Goal: Check status: Check status

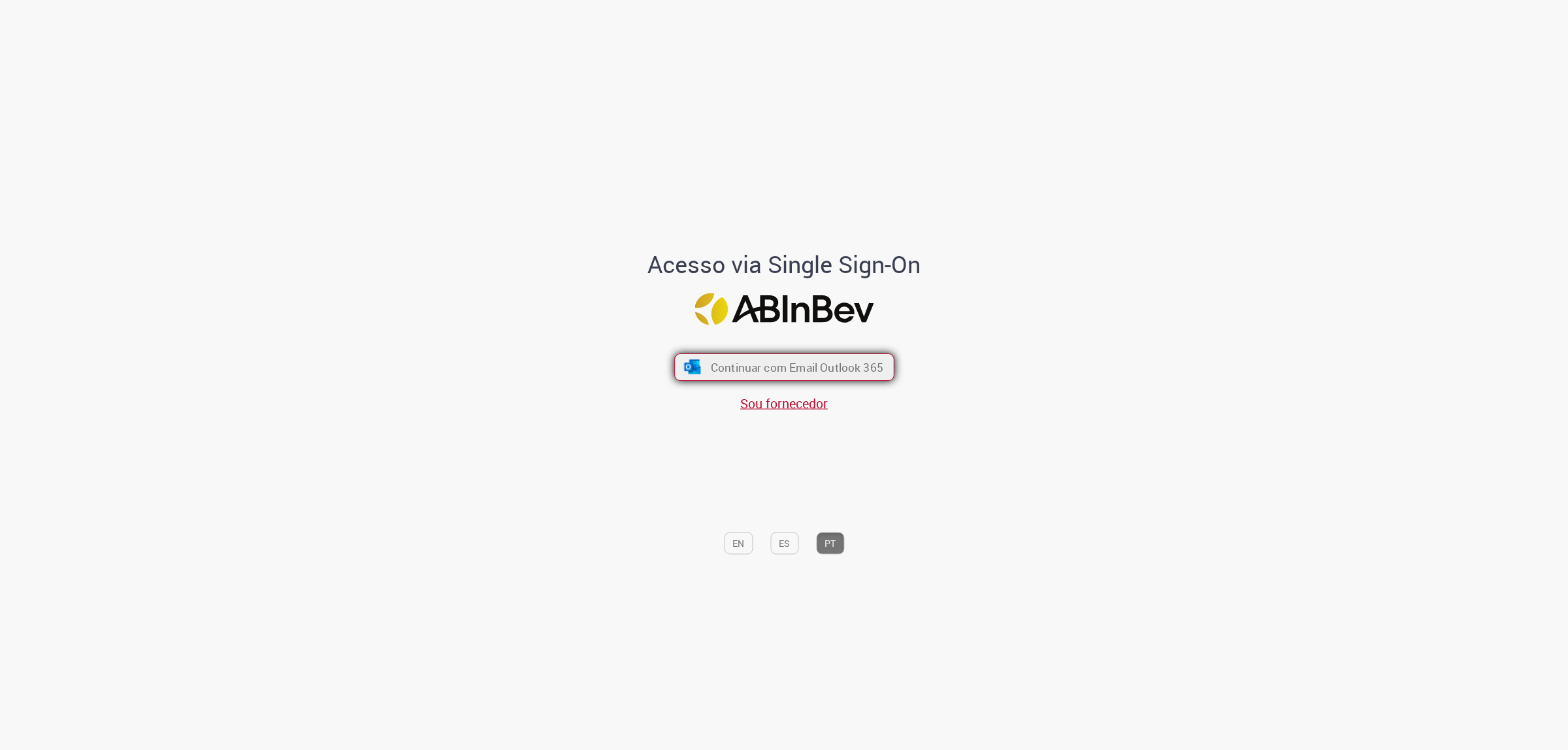
click at [859, 358] on button "Continuar com Email Outlook 365" at bounding box center [784, 367] width 220 height 27
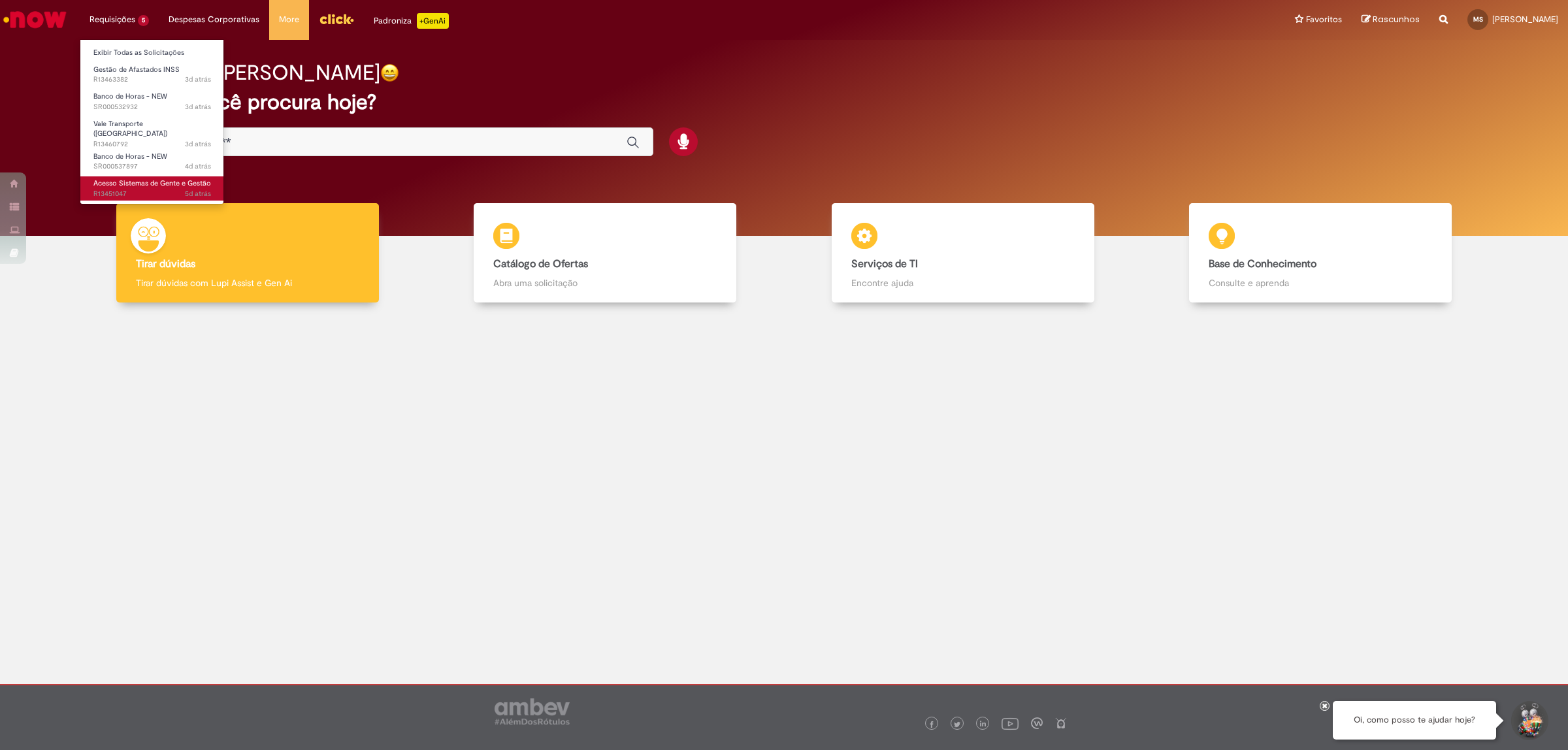
click at [141, 189] on span "5d atrás 5 dias atrás R13451047" at bounding box center [152, 194] width 118 height 10
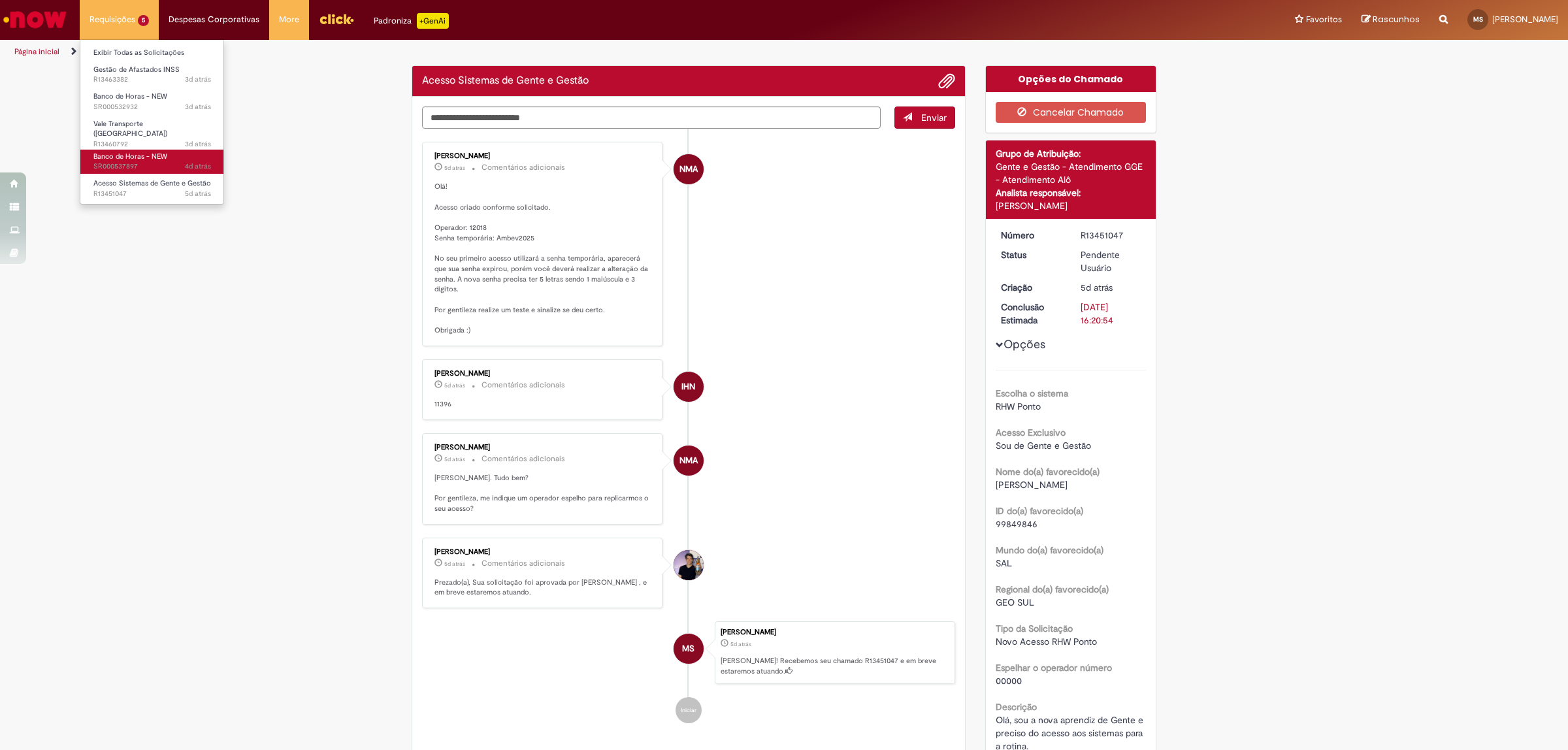
click at [146, 155] on span "Banco de Horas - NEW" at bounding box center [130, 156] width 74 height 10
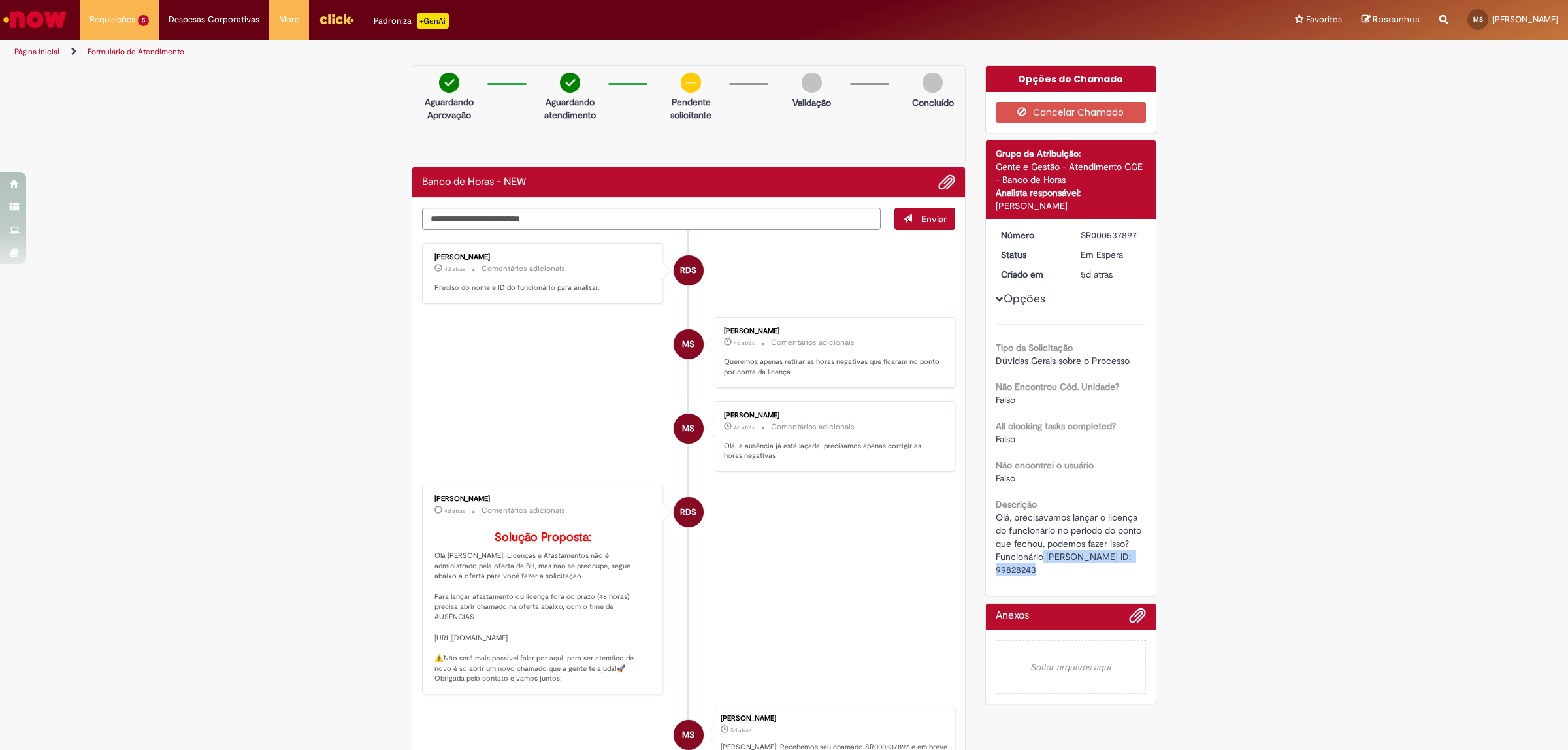
drag, startPoint x: 1037, startPoint y: 555, endPoint x: 1086, endPoint y: 579, distance: 54.6
click at [1086, 579] on div "Número SR000537897 Status Em Espera Criado em 5d atrás 5 dias atrás Opções Tipo…" at bounding box center [1071, 407] width 170 height 377
copy span "[PERSON_NAME] ID: 99828243"
click at [578, 219] on textarea "Digite sua mensagem aqui..." at bounding box center [651, 219] width 459 height 23
paste textarea "**********"
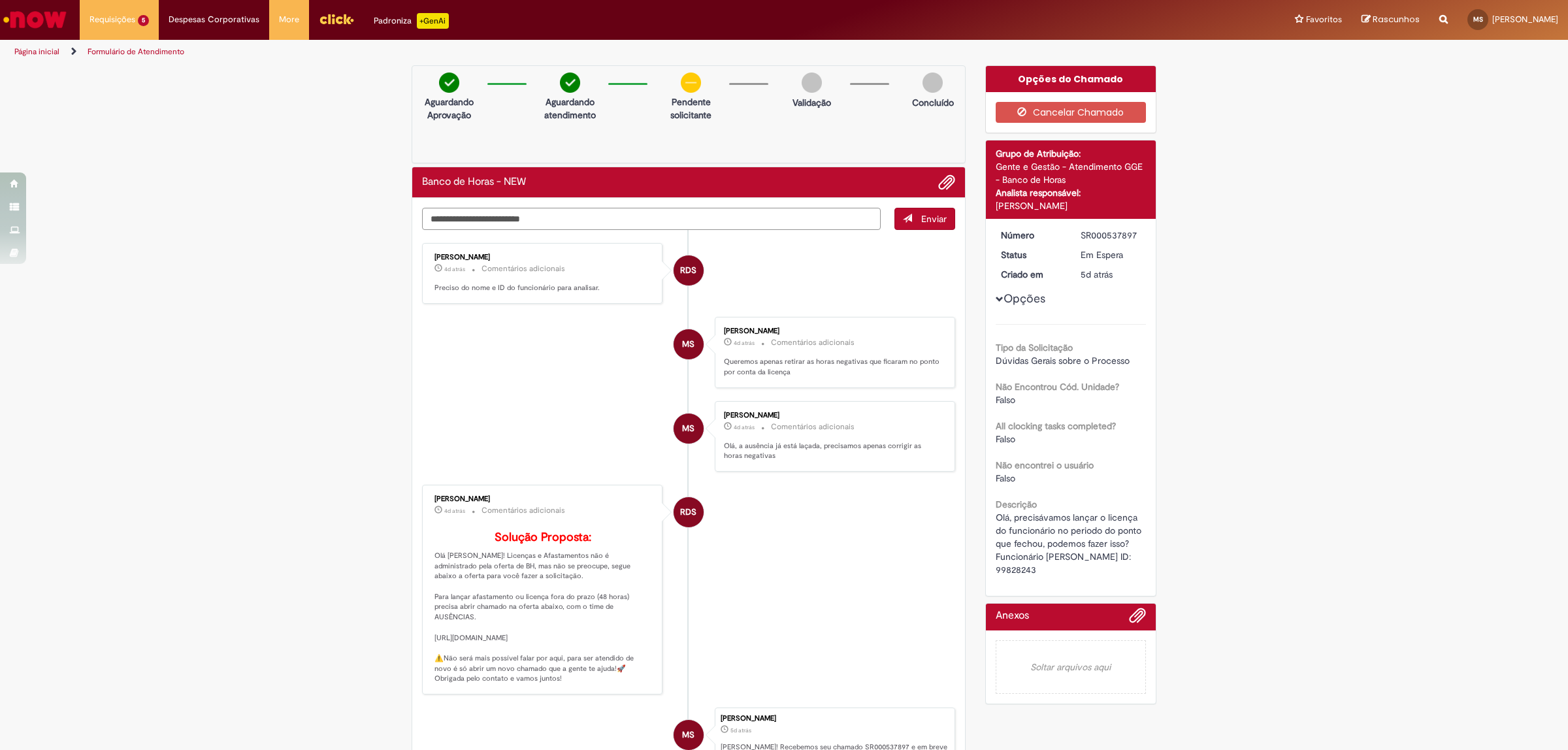
type textarea "**********"
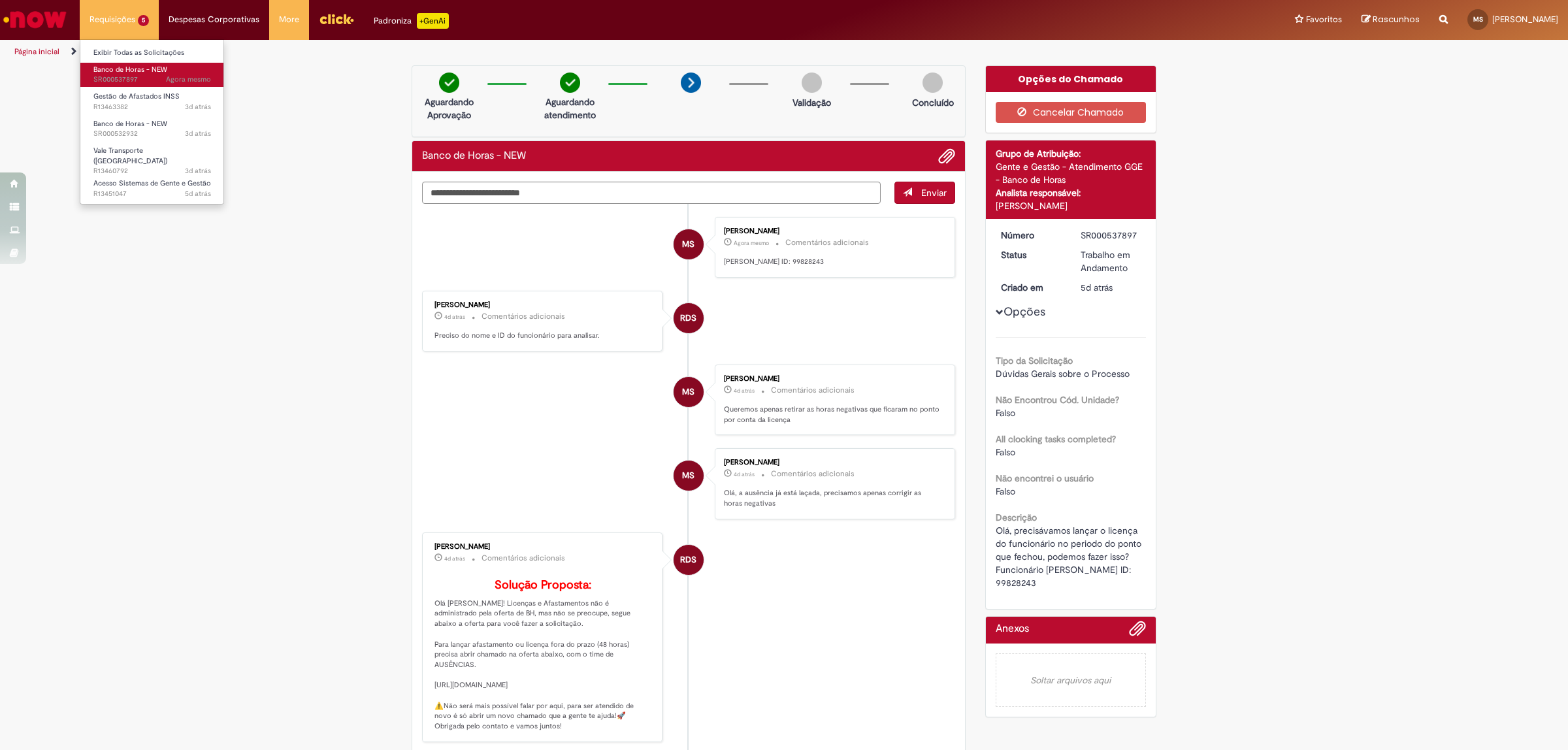
click at [152, 73] on span "Banco de Horas - NEW" at bounding box center [130, 70] width 74 height 10
click at [165, 94] on span "Gestão de Afastados INSS" at bounding box center [137, 97] width 87 height 10
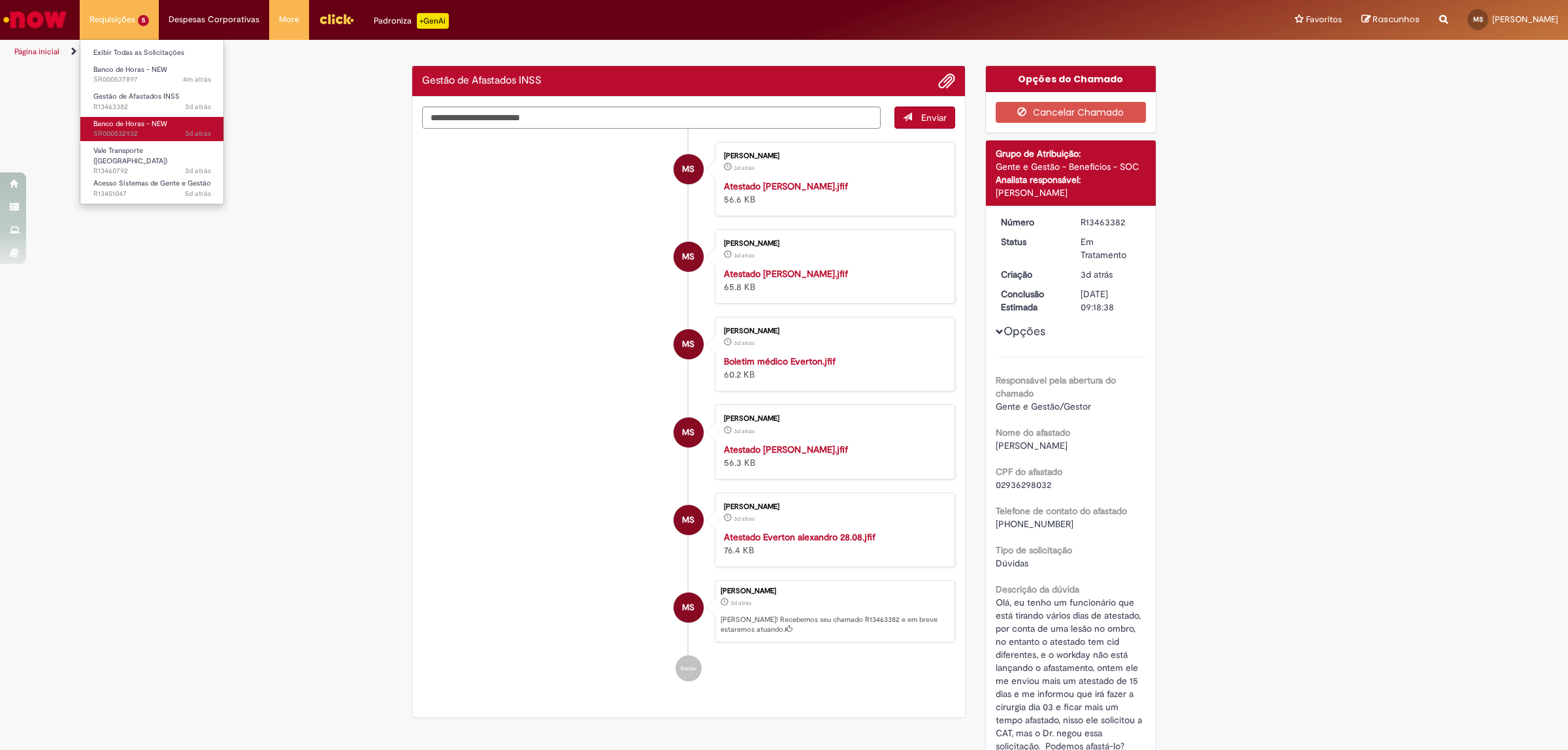
click at [167, 122] on link "Banco de Horas - NEW 3d atrás 3 dias atrás SR000532932" at bounding box center [151, 129] width 143 height 25
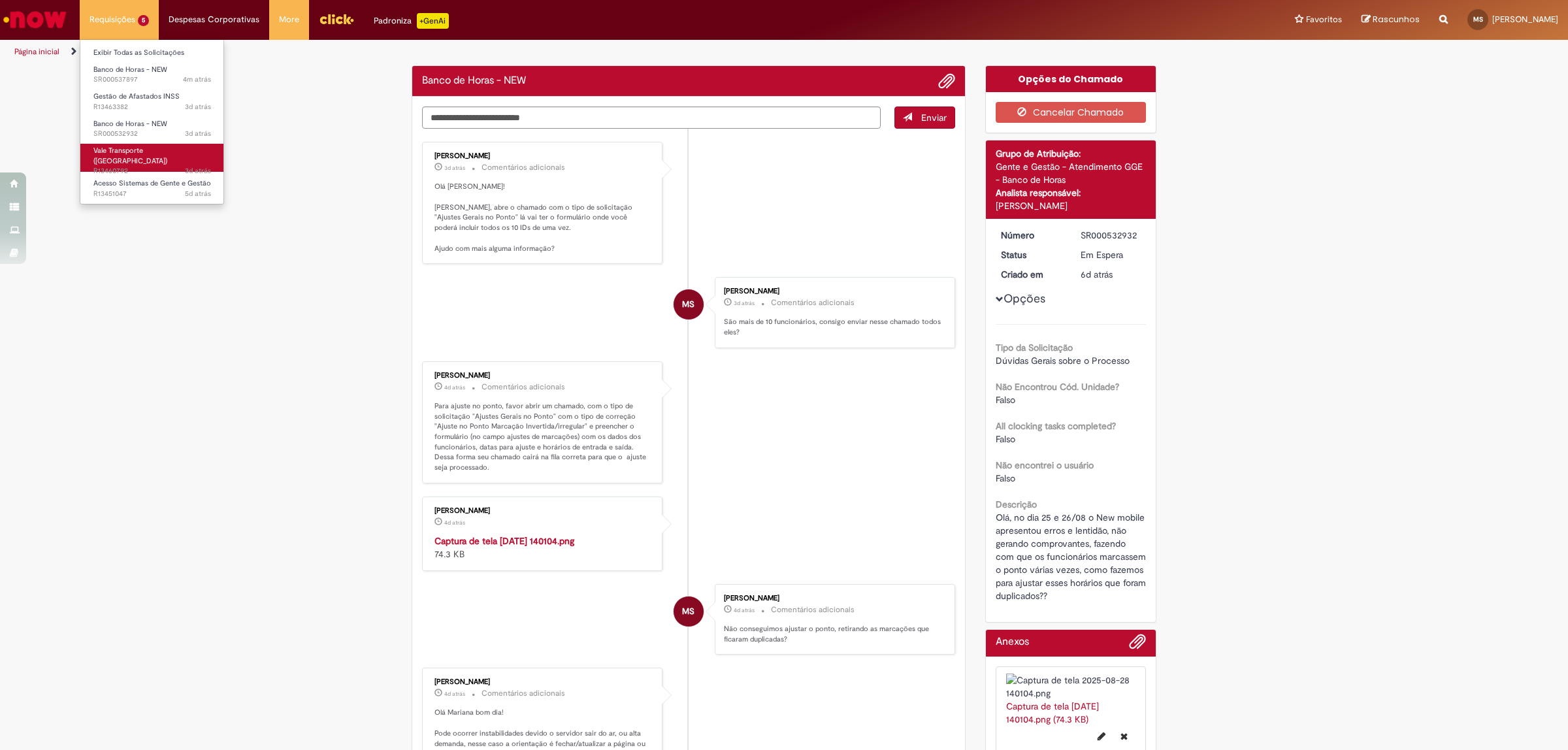
click at [152, 154] on span "Vale Transporte ([GEOGRAPHIC_DATA])" at bounding box center [130, 156] width 74 height 20
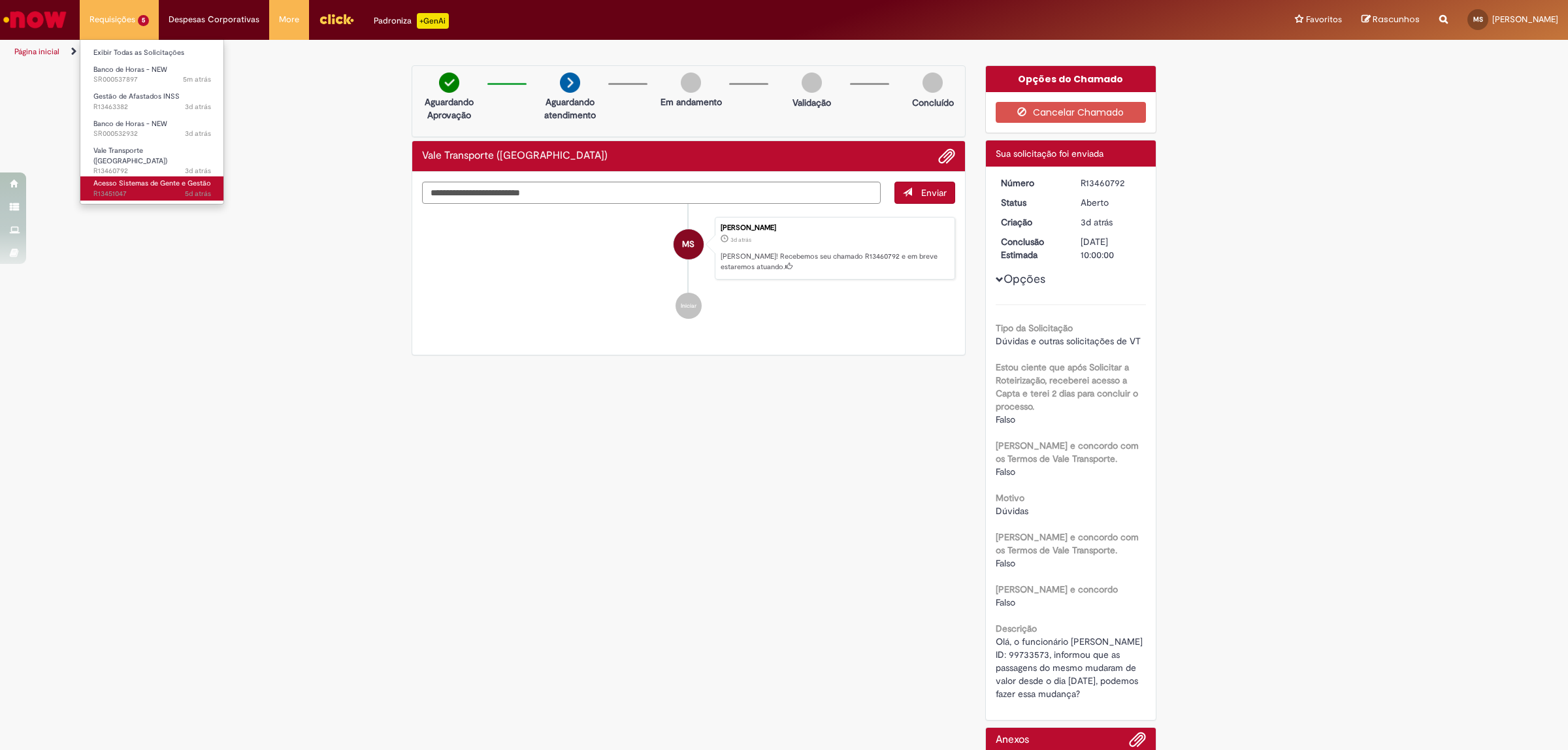
click at [122, 180] on span "Acesso Sistemas de Gente e Gestão" at bounding box center [152, 183] width 118 height 10
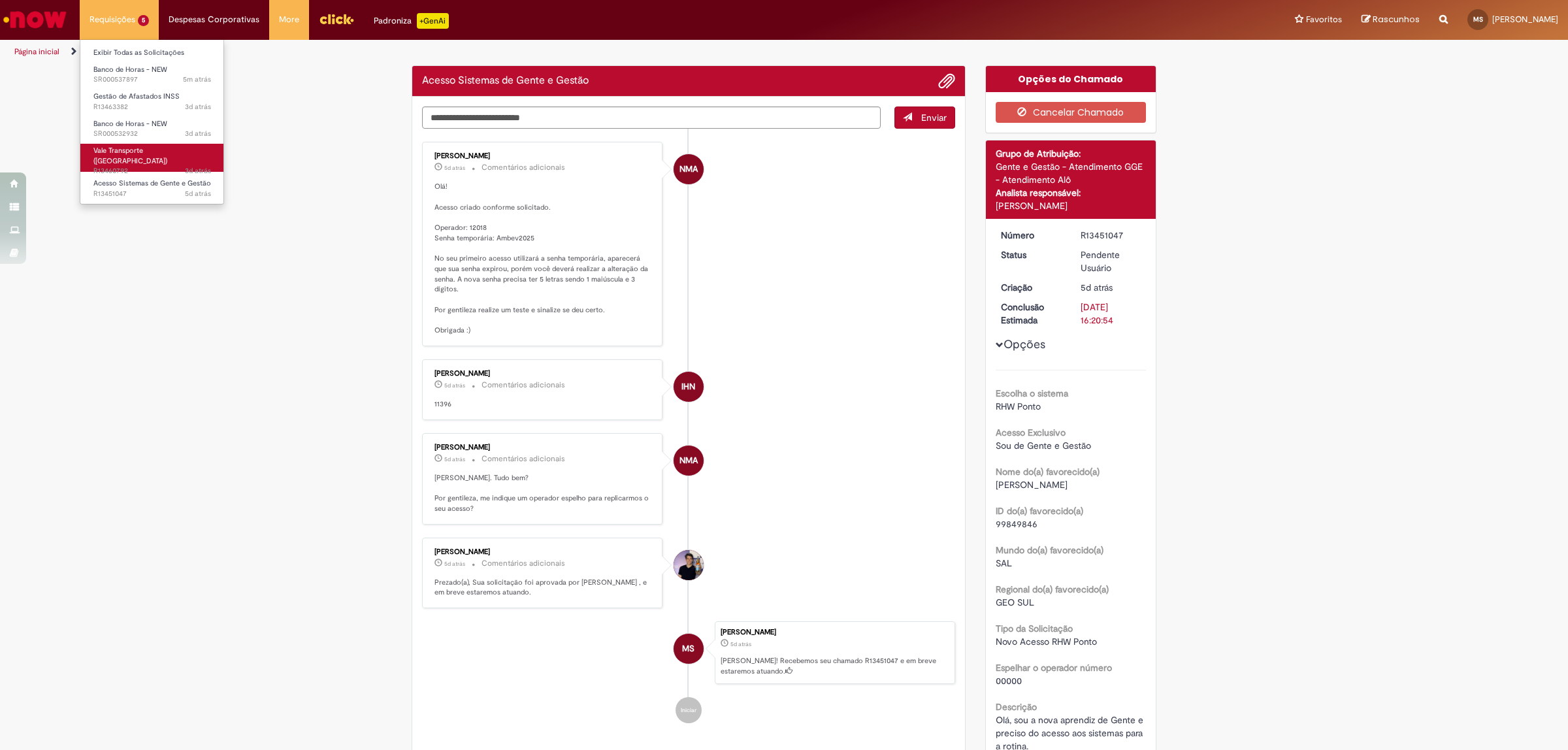
click at [164, 166] on span "3d atrás 3 dias atrás R13460792" at bounding box center [152, 171] width 118 height 10
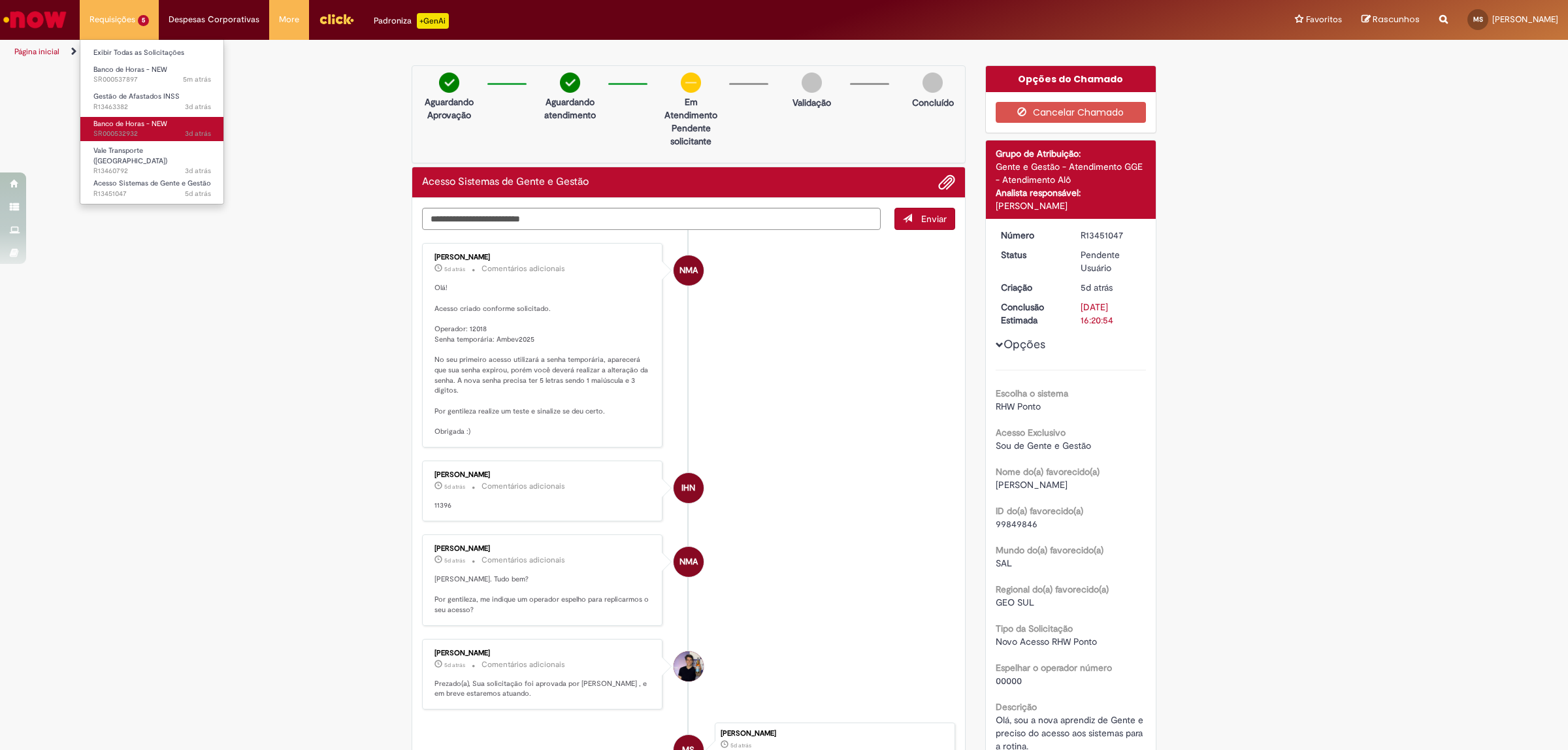
click at [164, 136] on span "3d atrás 3 dias atrás SR000532932" at bounding box center [152, 134] width 118 height 10
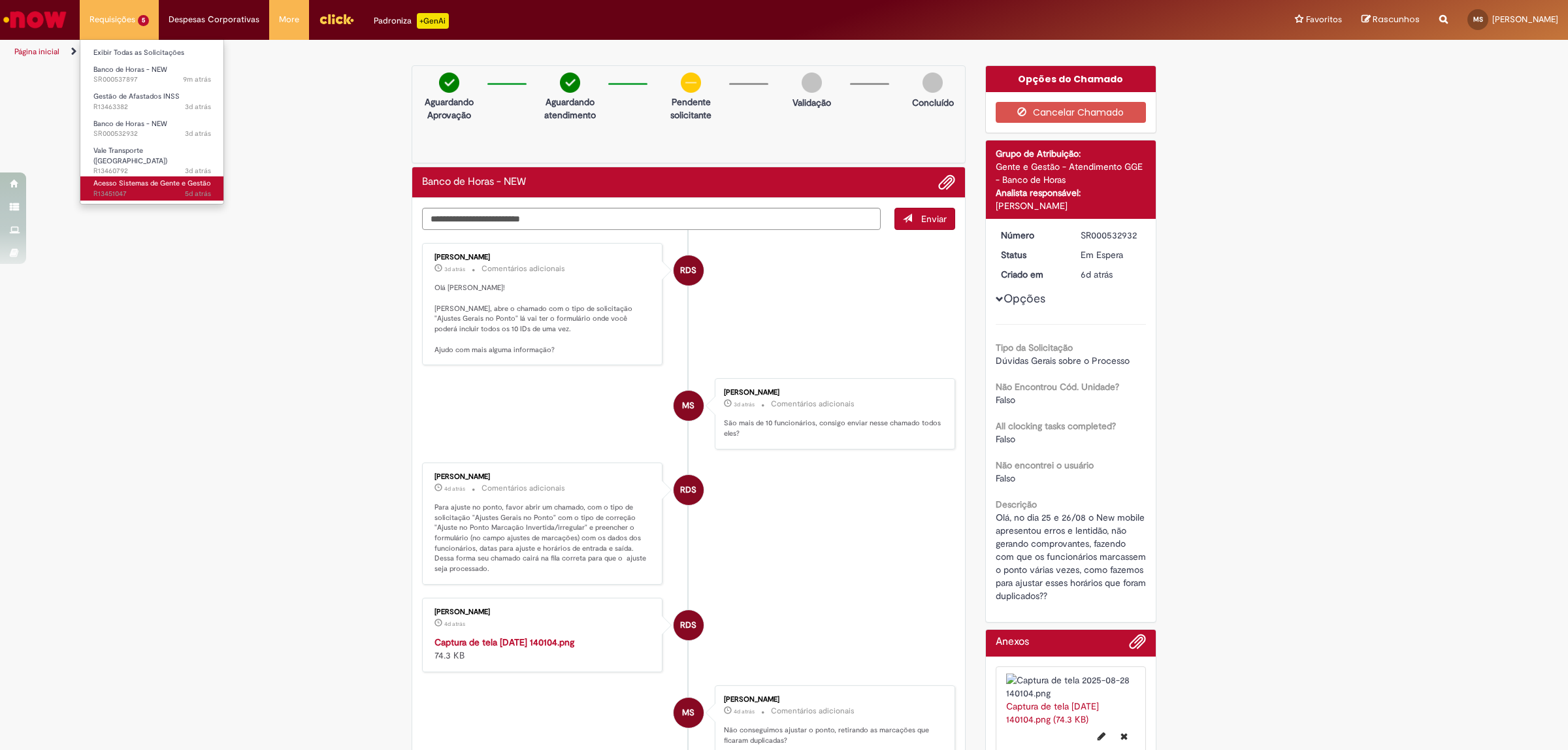
click at [164, 177] on link "Acesso Sistemas de Gente e Gestão 5d atrás 5 dias atrás R13451047" at bounding box center [151, 189] width 143 height 25
click at [155, 166] on span "3d atrás 3 dias atrás R13460792" at bounding box center [152, 171] width 118 height 10
click at [164, 119] on span "Banco de Horas - NEW" at bounding box center [130, 124] width 74 height 10
click at [164, 101] on span "Gestão de Afastados INSS" at bounding box center [137, 97] width 87 height 10
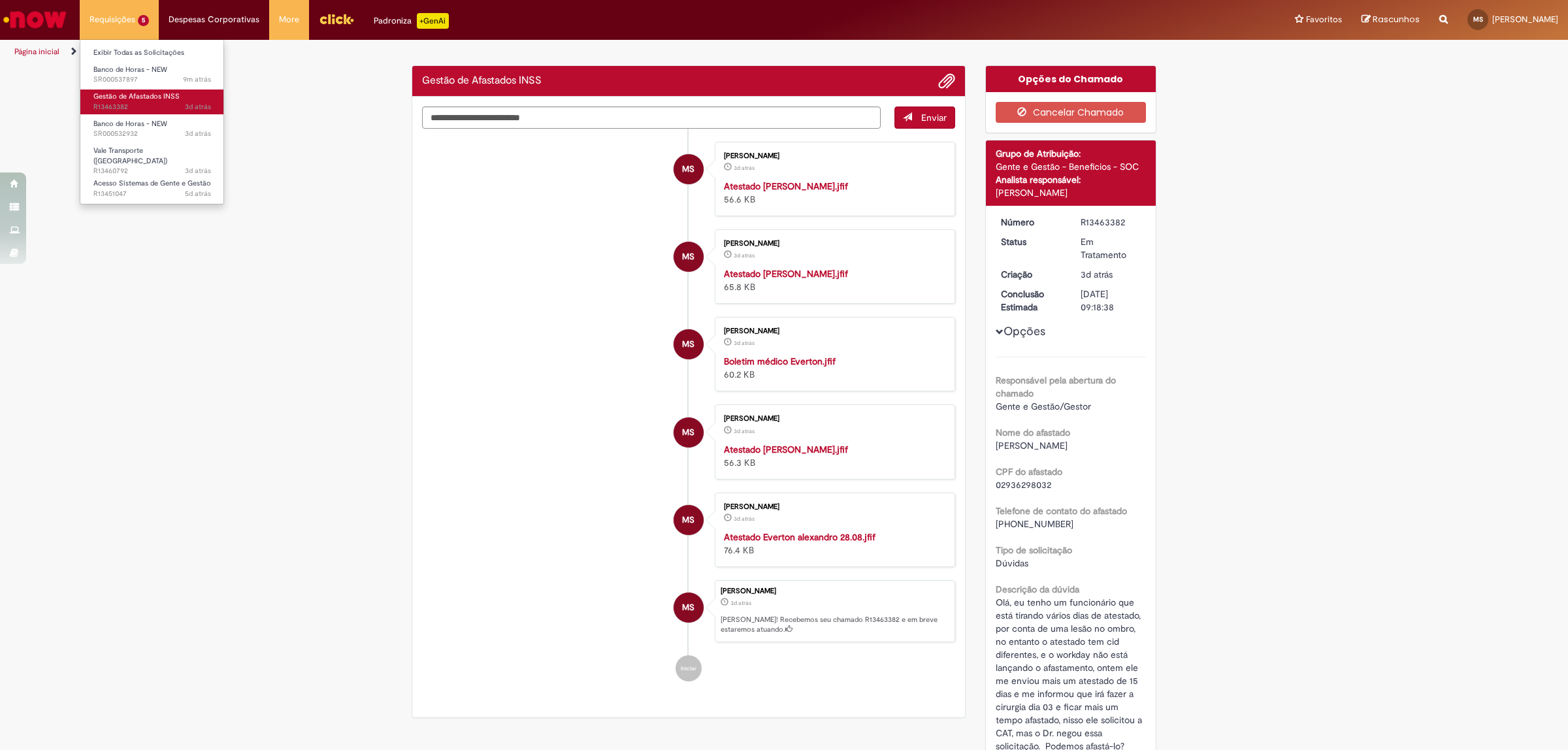
click at [164, 101] on span "Gestão de Afastados INSS" at bounding box center [137, 97] width 87 height 10
